Goal: Task Accomplishment & Management: Manage account settings

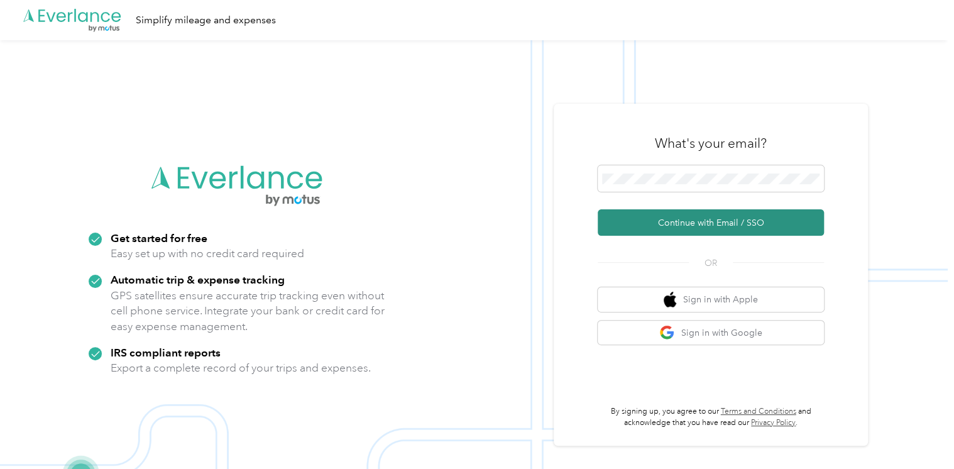
click at [655, 221] on button "Continue with Email / SSO" at bounding box center [710, 222] width 226 height 26
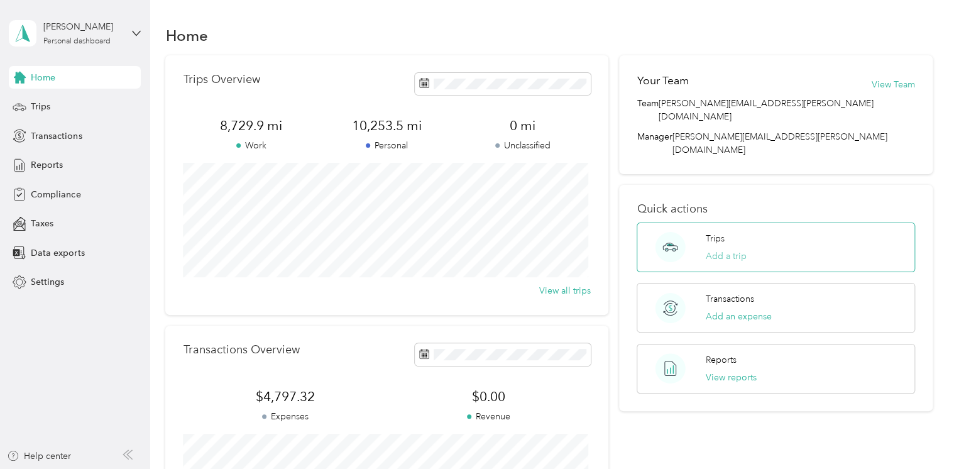
click at [710, 249] on button "Add a trip" at bounding box center [725, 255] width 41 height 13
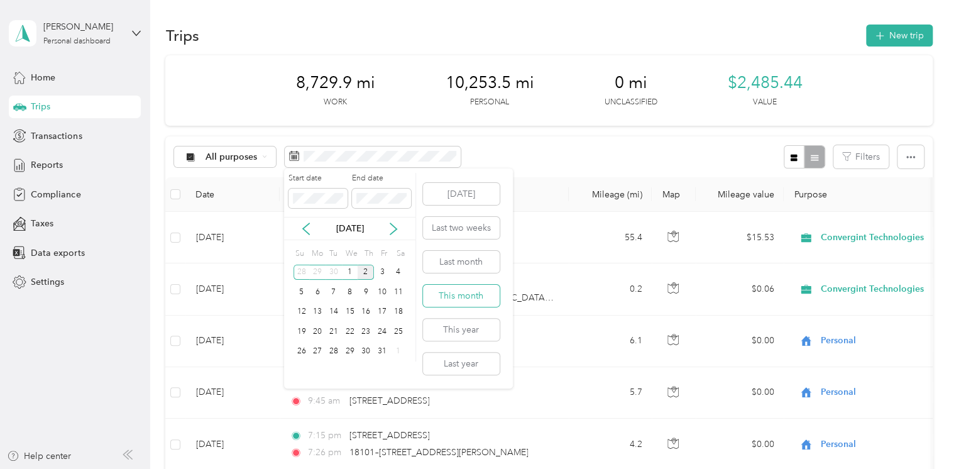
click at [467, 294] on button "This month" at bounding box center [461, 296] width 77 height 22
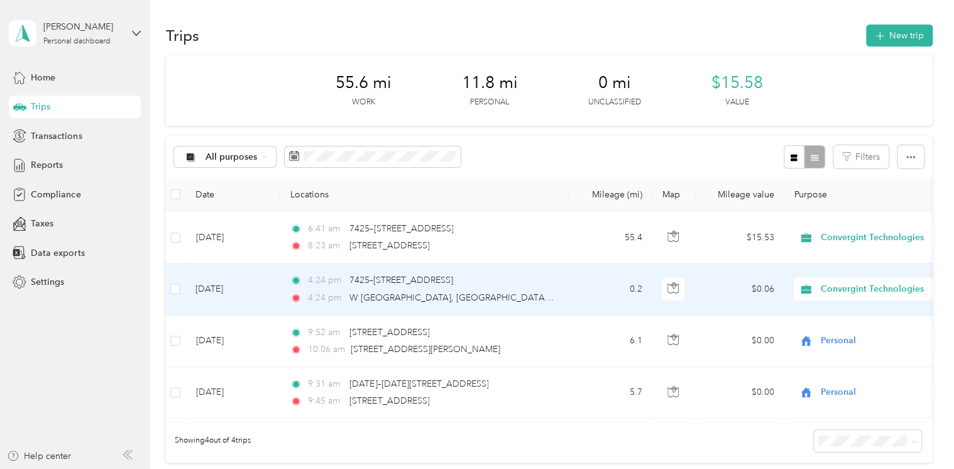
click at [866, 290] on span "Convergint Technologies" at bounding box center [877, 289] width 115 height 14
click at [845, 337] on li "Personal" at bounding box center [873, 334] width 158 height 22
